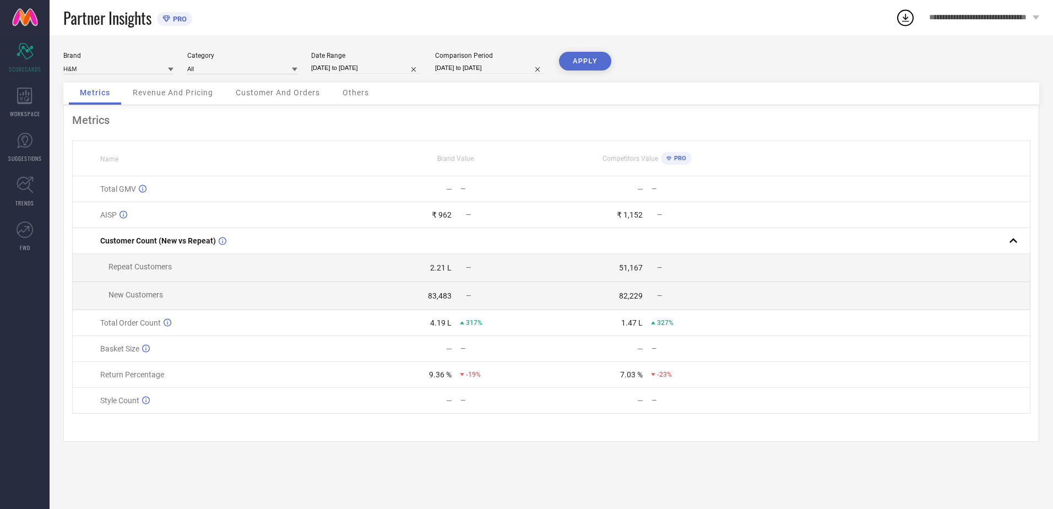
click at [346, 71] on input "[DATE] to [DATE]" at bounding box center [366, 68] width 110 height 12
select select "8"
select select "2025"
select select "9"
select select "2025"
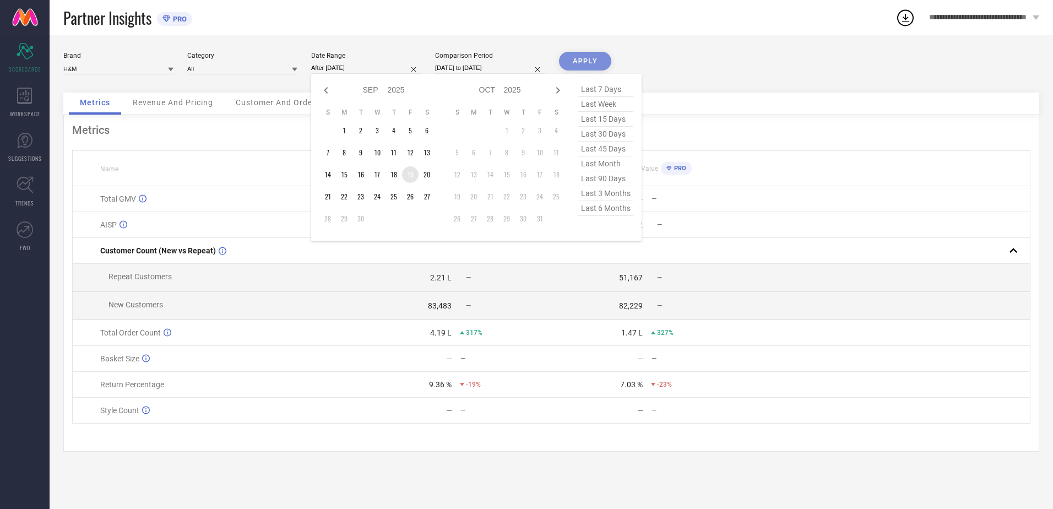
click at [411, 176] on td "19" at bounding box center [410, 174] width 17 height 17
type input "[DATE] to [DATE]"
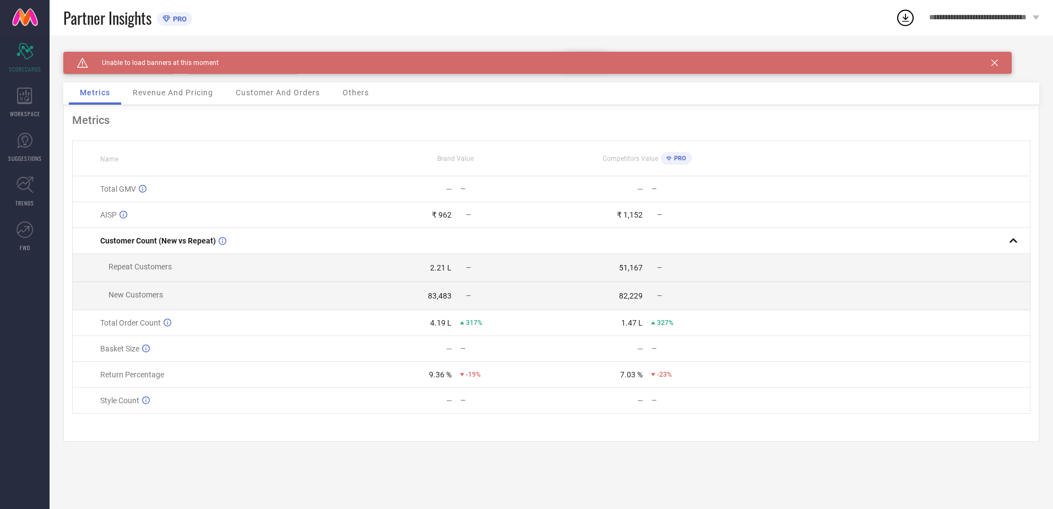
click at [994, 64] on icon at bounding box center [994, 62] width 7 height 7
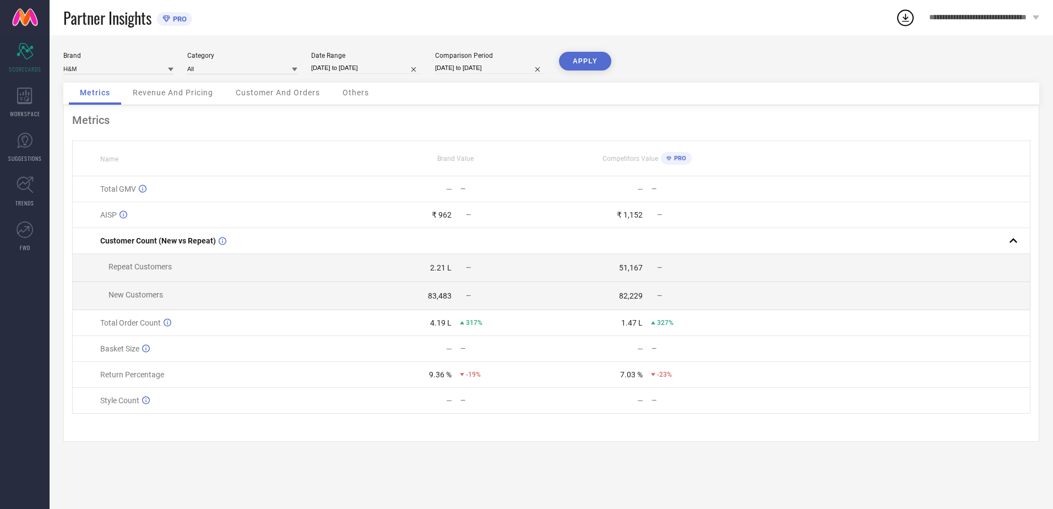
click at [368, 68] on input "[DATE] to [DATE]" at bounding box center [366, 68] width 110 height 12
select select "8"
select select "2025"
select select "9"
select select "2025"
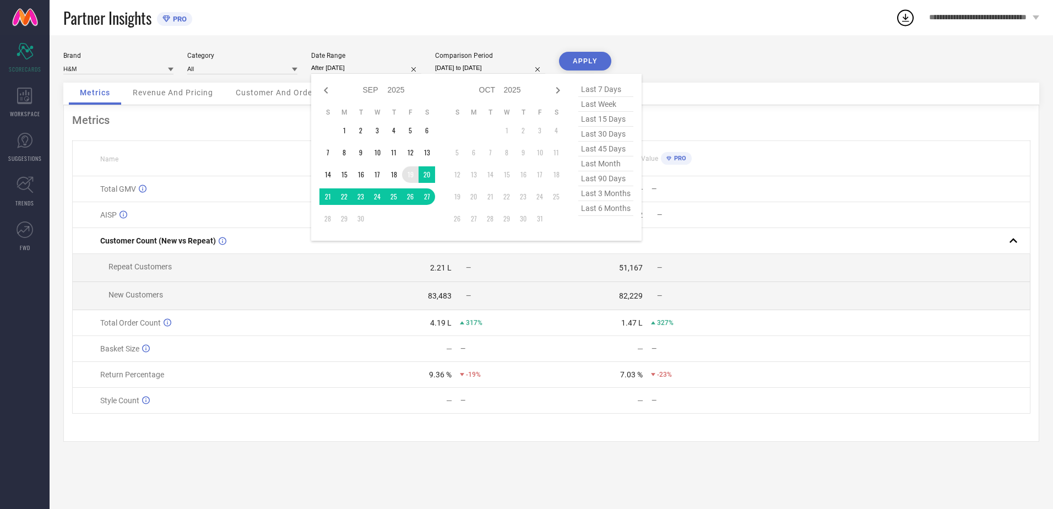
click at [405, 174] on td "19" at bounding box center [410, 174] width 17 height 17
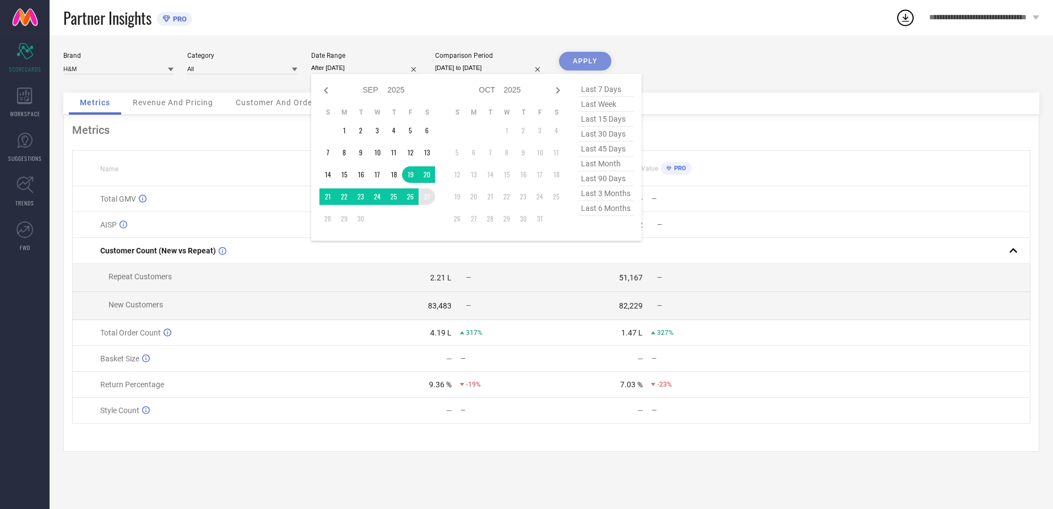
type input "[DATE] to [DATE]"
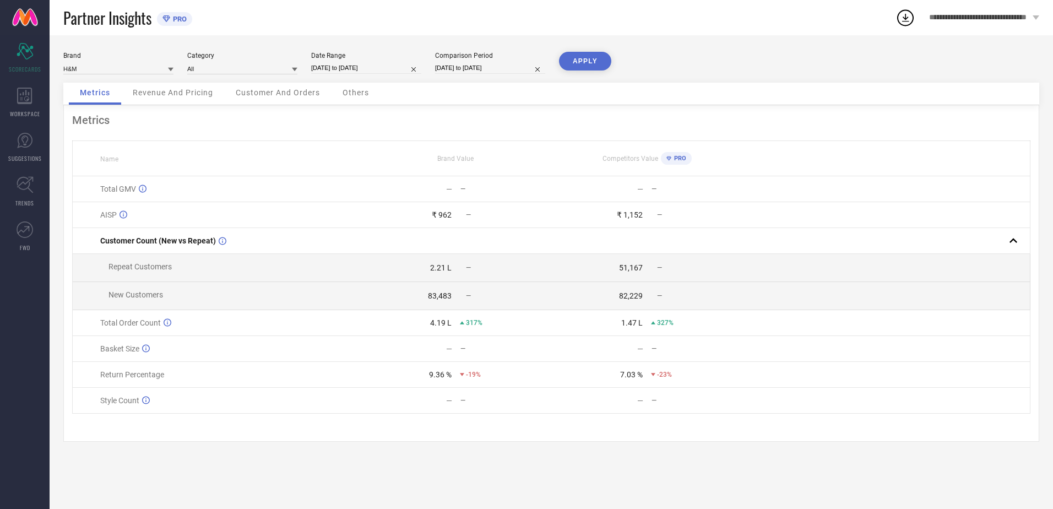
click at [585, 54] on button "APPLY" at bounding box center [585, 61] width 52 height 19
click at [183, 99] on div "Revenue And Pricing" at bounding box center [173, 94] width 102 height 22
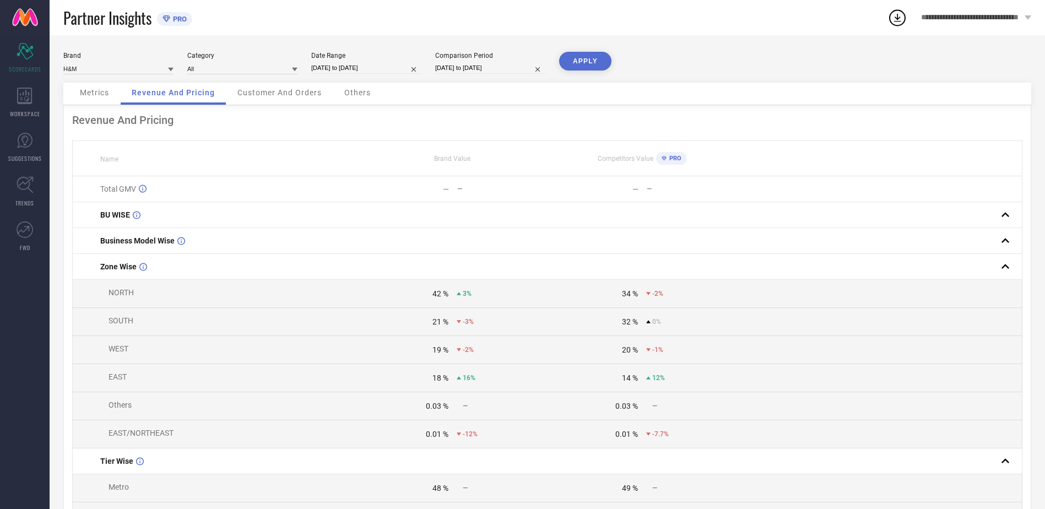
click at [285, 96] on span "Customer And Orders" at bounding box center [279, 92] width 84 height 9
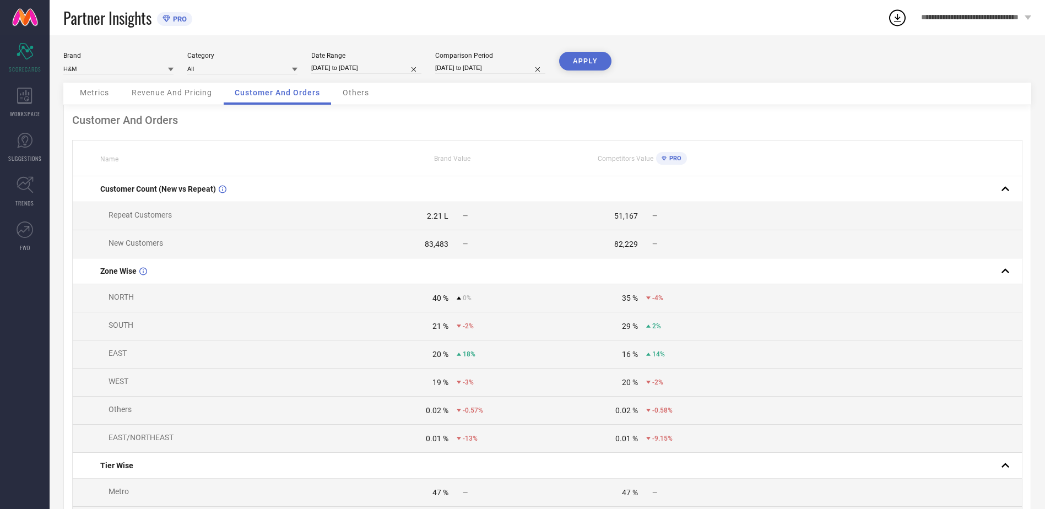
click at [364, 99] on div "Others" at bounding box center [355, 94] width 48 height 22
